Goal: Task Accomplishment & Management: Use online tool/utility

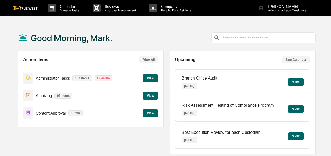
click at [148, 112] on button "View" at bounding box center [150, 113] width 16 height 8
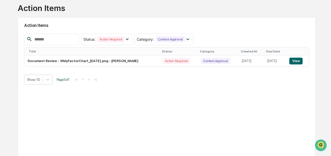
scroll to position [34, 0]
click at [294, 58] on button "View" at bounding box center [295, 60] width 13 height 7
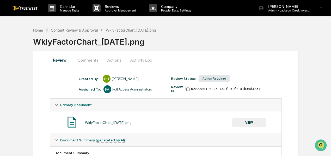
click at [110, 59] on button "Actions" at bounding box center [113, 60] width 23 height 12
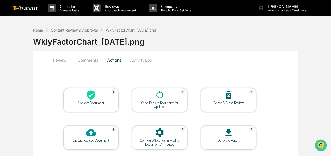
click at [93, 96] on icon at bounding box center [91, 95] width 8 height 10
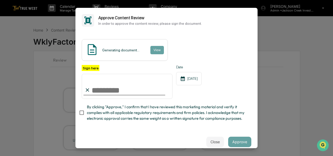
click at [111, 93] on input "Sign here" at bounding box center [127, 85] width 91 height 25
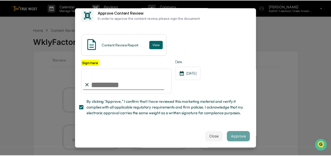
scroll to position [12, 0]
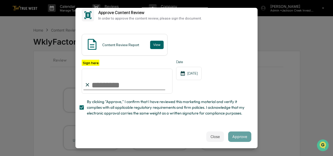
click at [109, 81] on input "Sign here" at bounding box center [127, 80] width 91 height 25
type input "**********"
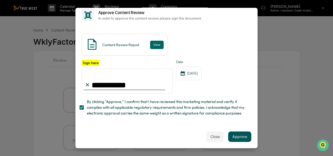
click at [237, 137] on button "Approve" at bounding box center [239, 136] width 23 height 10
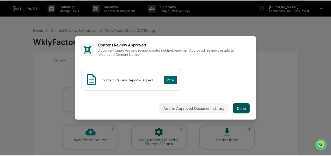
scroll to position [0, 0]
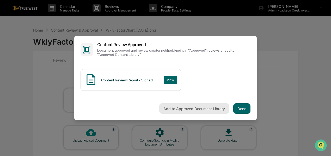
click at [184, 107] on button "Add to Approved Document Library" at bounding box center [194, 108] width 70 height 10
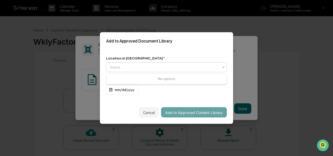
click at [152, 65] on div at bounding box center [164, 67] width 109 height 5
click at [155, 78] on div "Approved Content Library" at bounding box center [166, 79] width 120 height 10
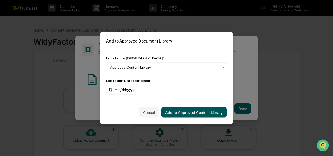
click at [178, 110] on button "Add to Approved Content Library" at bounding box center [194, 112] width 66 height 10
